Goal: Information Seeking & Learning: Learn about a topic

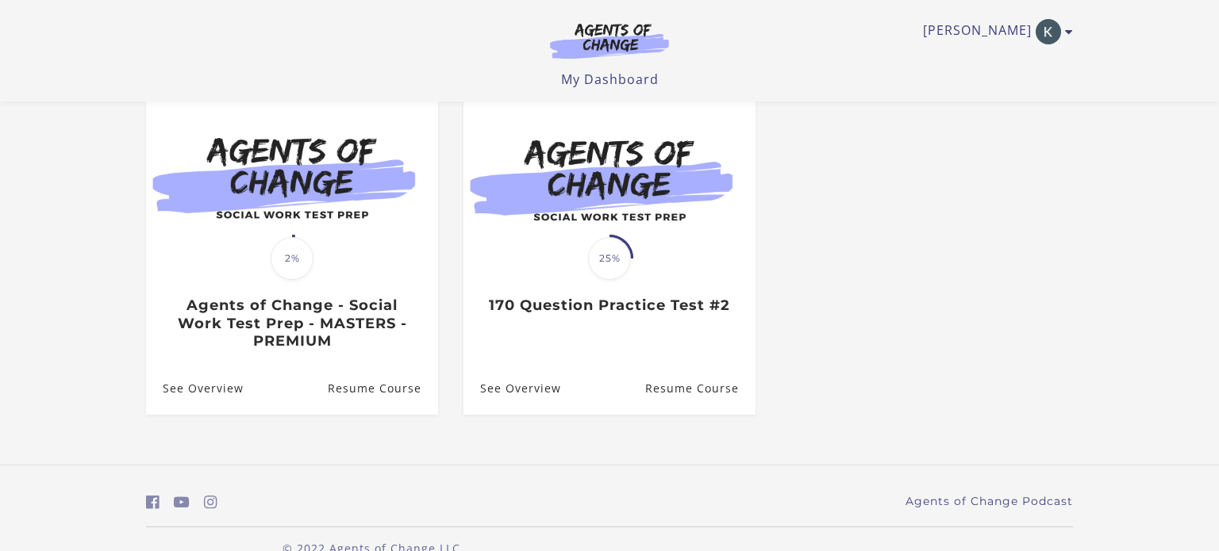
click at [789, 347] on div "**********" at bounding box center [609, 210] width 952 height 511
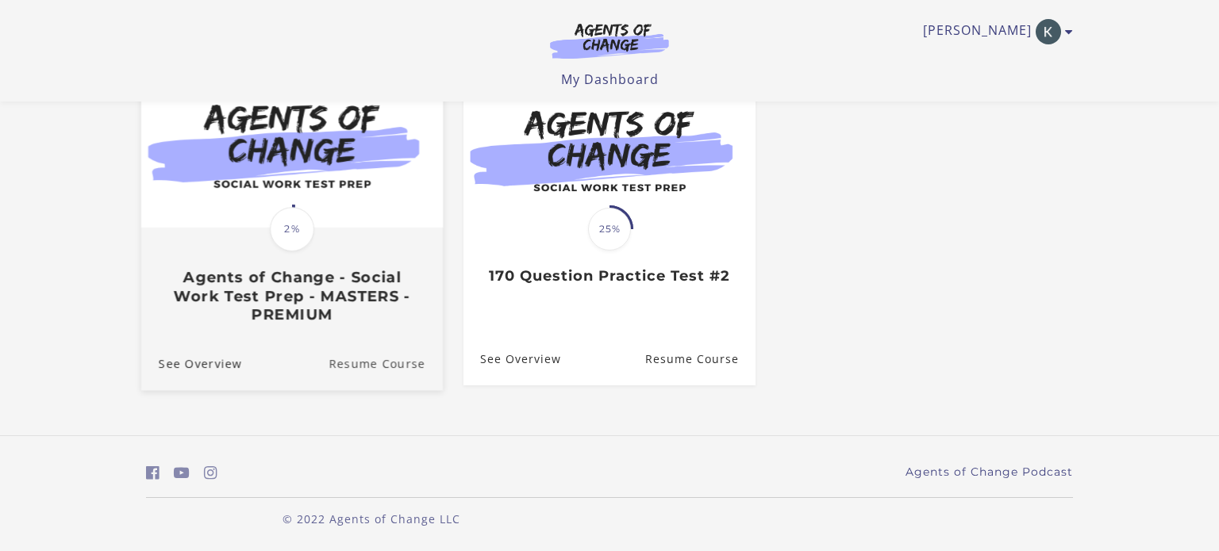
click at [368, 364] on link "Resume Course" at bounding box center [385, 363] width 114 height 53
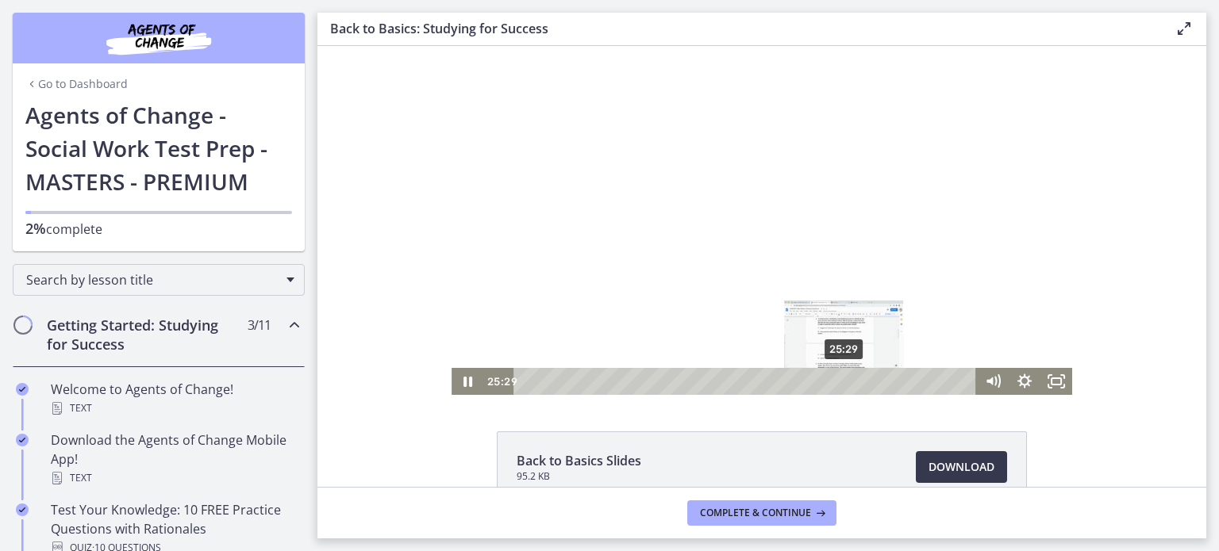
click at [845, 380] on div "25:29" at bounding box center [746, 381] width 443 height 27
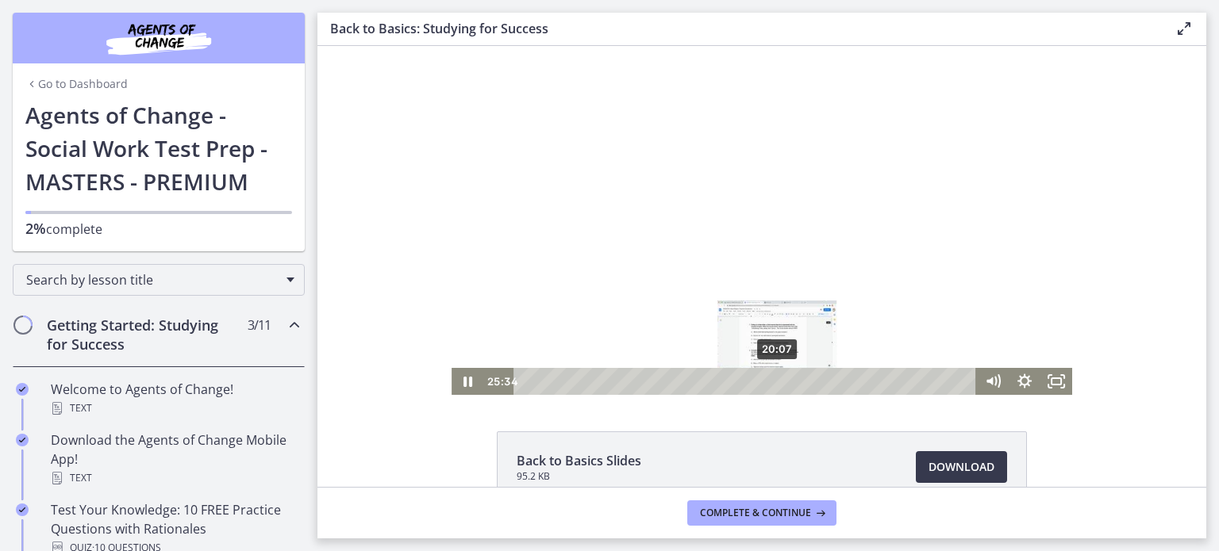
click at [777, 382] on div "20:07" at bounding box center [746, 381] width 443 height 27
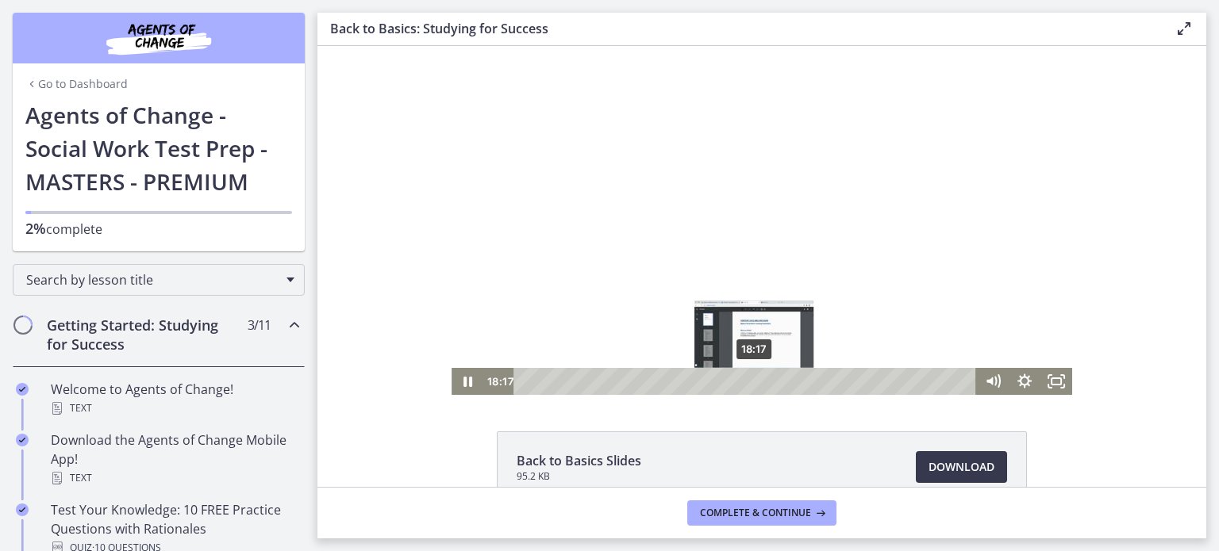
click at [754, 378] on div "18:17" at bounding box center [746, 381] width 443 height 27
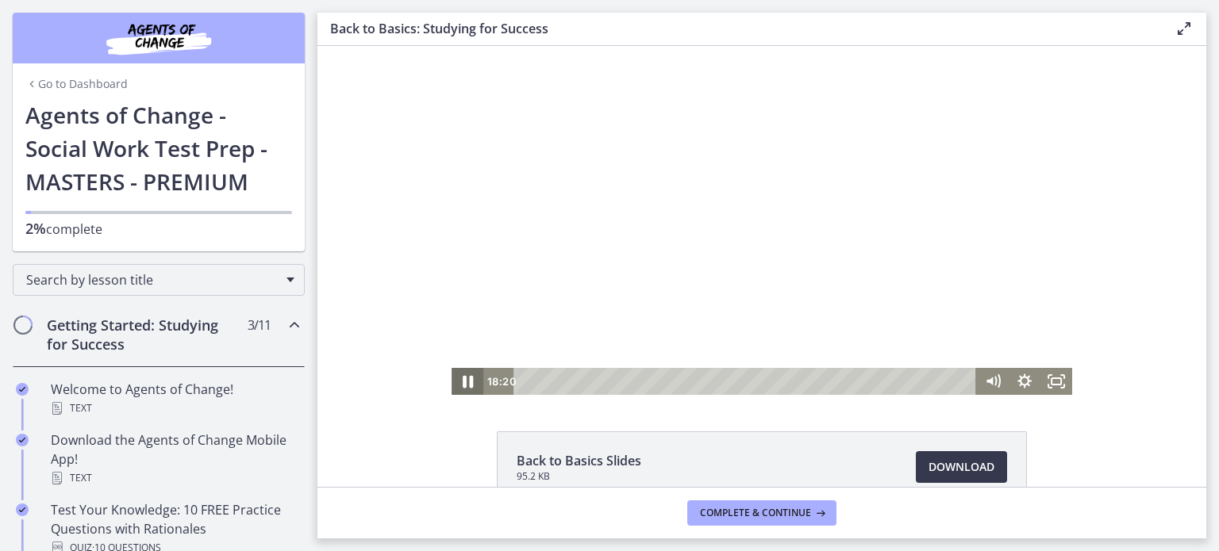
click at [463, 382] on icon "Pause" at bounding box center [467, 382] width 10 height 13
click at [463, 382] on icon "Play Video" at bounding box center [468, 381] width 32 height 27
click at [1052, 383] on icon "Fullscreen" at bounding box center [1056, 382] width 38 height 33
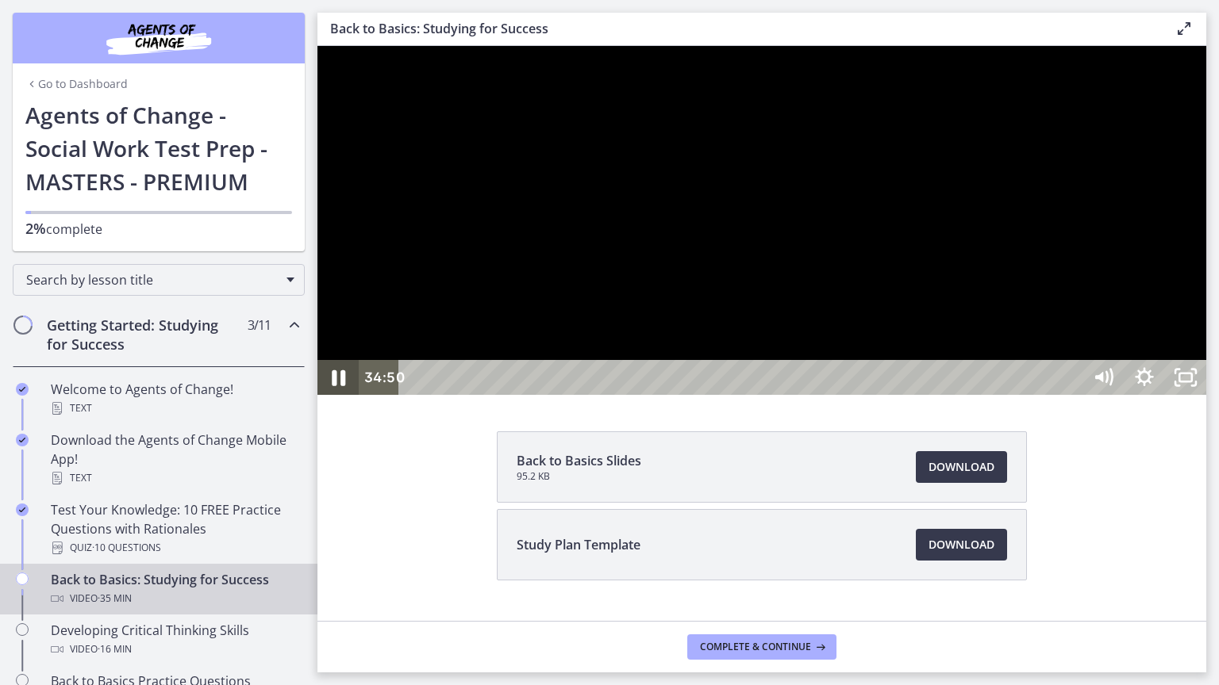
click at [338, 399] on icon "Pause" at bounding box center [337, 378] width 49 height 42
